Goal: Information Seeking & Learning: Learn about a topic

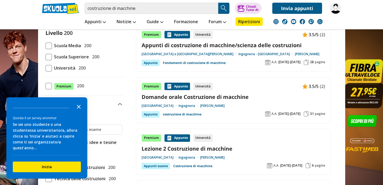
click at [79, 109] on polygon "Close the survey" at bounding box center [79, 107] width 4 height 4
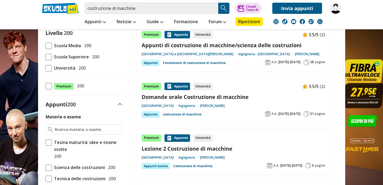
click at [50, 67] on span at bounding box center [49, 68] width 6 height 6
click at [46, 68] on input "Università 200" at bounding box center [46, 68] width 0 height 0
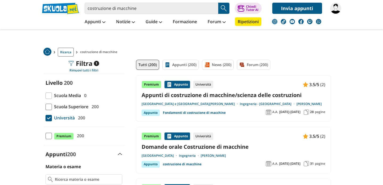
scroll to position [16, 0]
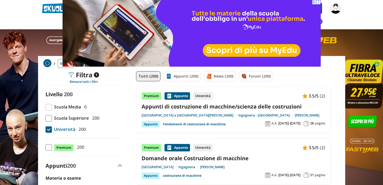
scroll to position [0, 0]
click at [319, 2] on icon at bounding box center [318, 2] width 4 height 4
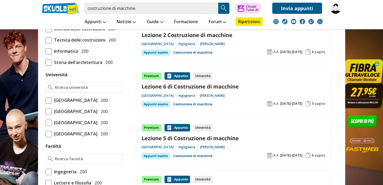
scroll to position [176, 0]
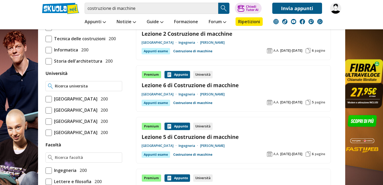
click at [84, 86] on input "Università" at bounding box center [87, 85] width 65 height 5
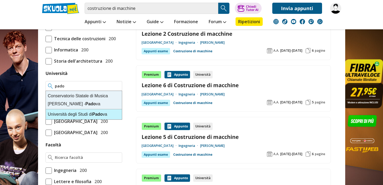
click at [72, 114] on div "Università degli Studi di Pado va" at bounding box center [84, 114] width 76 height 10
type input "[GEOGRAPHIC_DATA]"
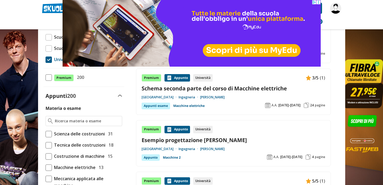
click at [319, 2] on icon at bounding box center [318, 2] width 4 height 4
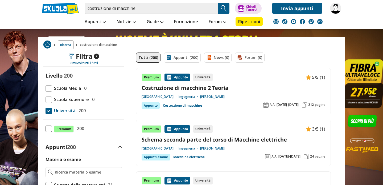
scroll to position [17, 0]
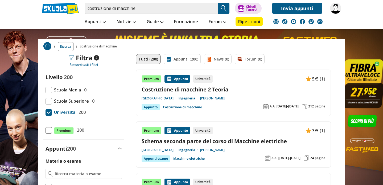
click at [222, 93] on div "Premium Appunto Università 5/5 (1) Costruzione di macchine 2 Teoria Università …" at bounding box center [234, 92] width 184 height 35
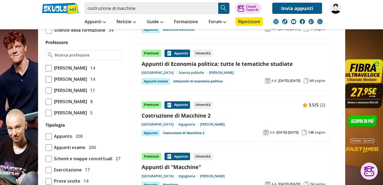
scroll to position [353, 0]
click at [308, 106] on div "3.5/5 (2)" at bounding box center [314, 104] width 23 height 7
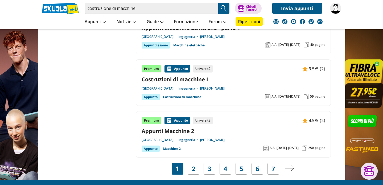
scroll to position [957, 0]
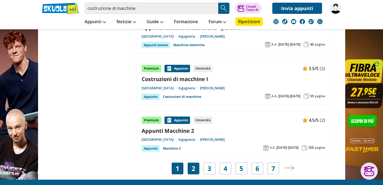
click at [194, 165] on link "2" at bounding box center [194, 168] width 4 height 7
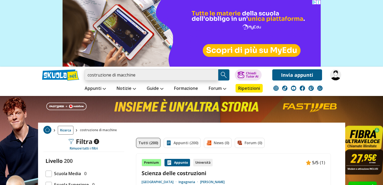
click at [150, 71] on input "costruzione di macchine" at bounding box center [152, 74] width 134 height 11
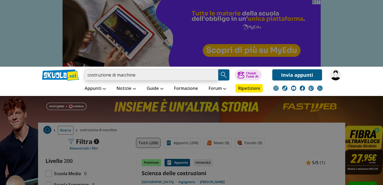
click at [150, 71] on input "costruzione di macchine" at bounding box center [152, 74] width 134 height 11
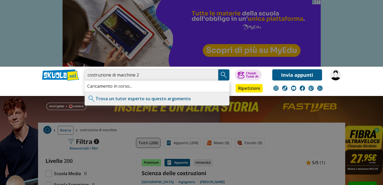
type input "costruzione di macchine 2"
click at [227, 77] on img "Search Button" at bounding box center [224, 75] width 8 height 8
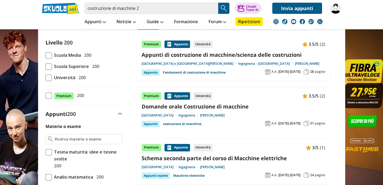
scroll to position [50, 0]
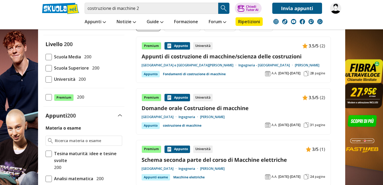
click at [50, 79] on span at bounding box center [49, 79] width 6 height 6
click at [46, 79] on input "Università 200" at bounding box center [46, 79] width 0 height 0
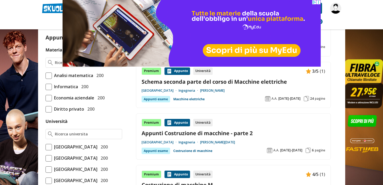
scroll to position [129, 0]
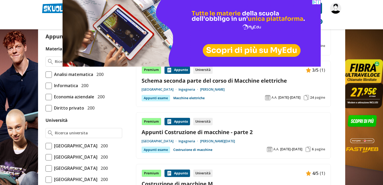
click at [321, 0] on html at bounding box center [191, 0] width 258 height 0
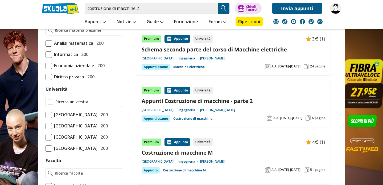
scroll to position [161, 0]
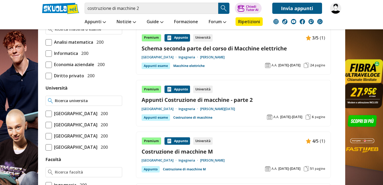
click at [64, 99] on input "Università" at bounding box center [87, 100] width 65 height 5
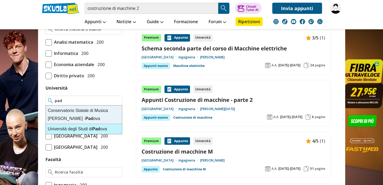
click at [70, 129] on div "Università degli Studi di Pad ova" at bounding box center [84, 129] width 76 height 10
type input "[GEOGRAPHIC_DATA]"
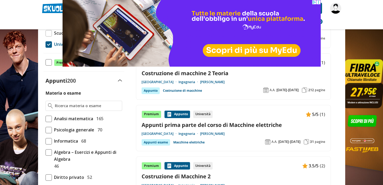
scroll to position [84, 0]
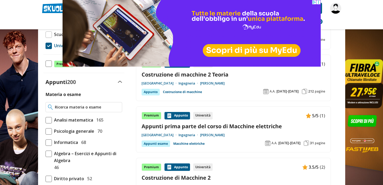
click at [71, 108] on input "Materia o esame" at bounding box center [87, 106] width 65 height 5
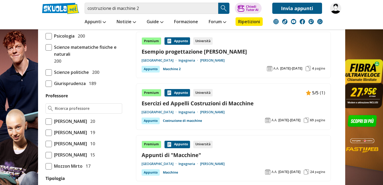
scroll to position [315, 0]
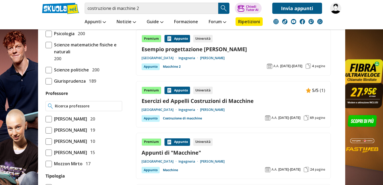
type input "costruzione di macchine 2"
click at [63, 109] on input "Professore" at bounding box center [87, 105] width 65 height 5
click at [68, 156] on span "[PERSON_NAME]" at bounding box center [69, 152] width 35 height 7
click at [46, 152] on input "Meneghetti Giovanni 15" at bounding box center [46, 152] width 0 height 0
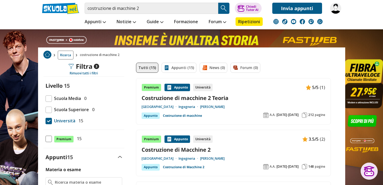
scroll to position [8, 0]
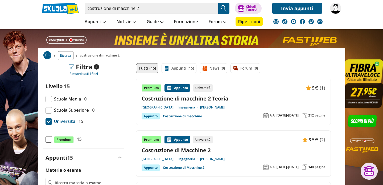
click at [179, 98] on link "Costruzione di macchine 2 Teoria" at bounding box center [234, 98] width 184 height 7
